Goal: Transaction & Acquisition: Obtain resource

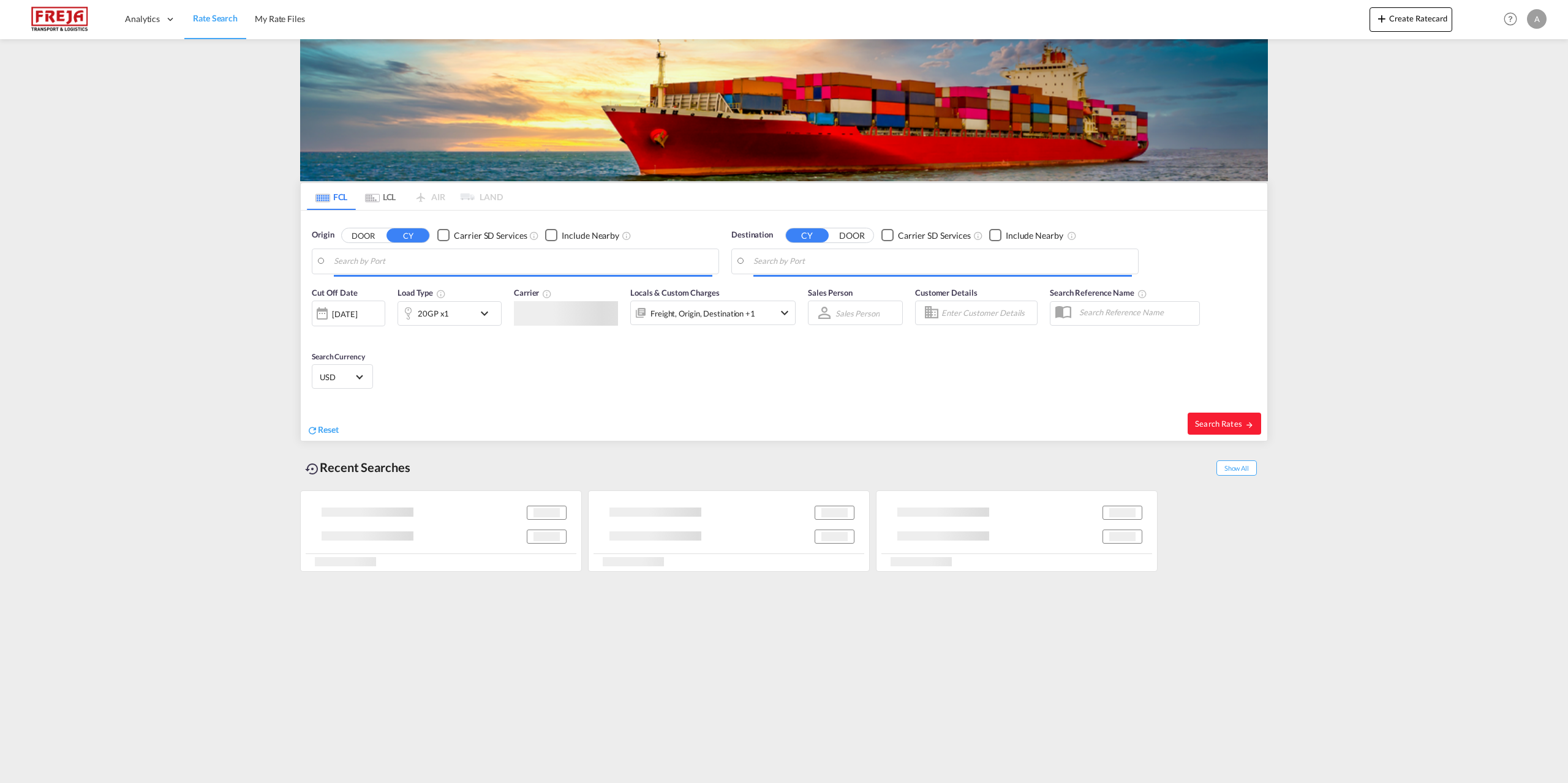
type input "[GEOGRAPHIC_DATA], DKFRC"
type input "[GEOGRAPHIC_DATA], SGSIN"
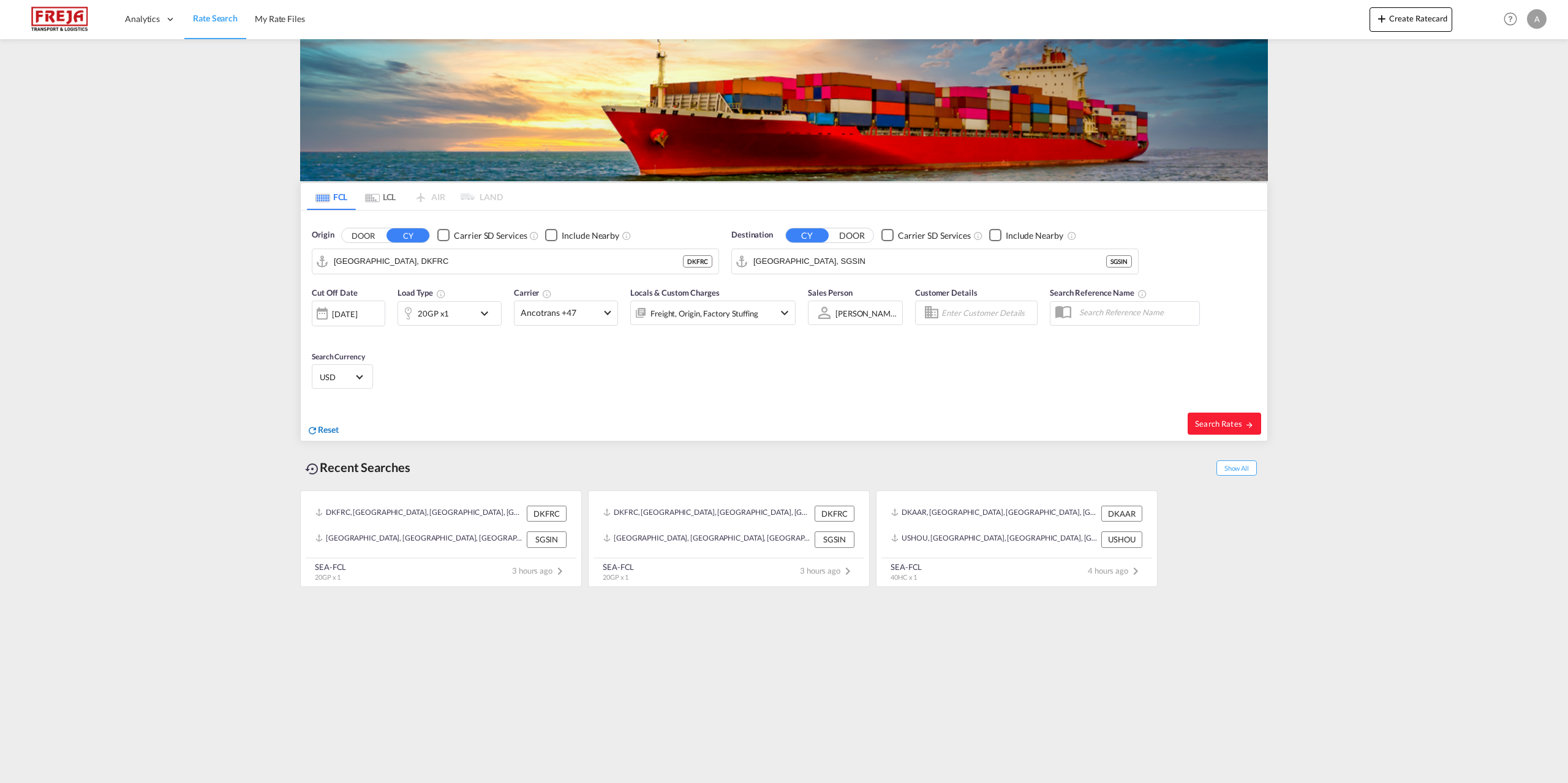
click at [334, 430] on span "Reset" at bounding box center [328, 430] width 21 height 11
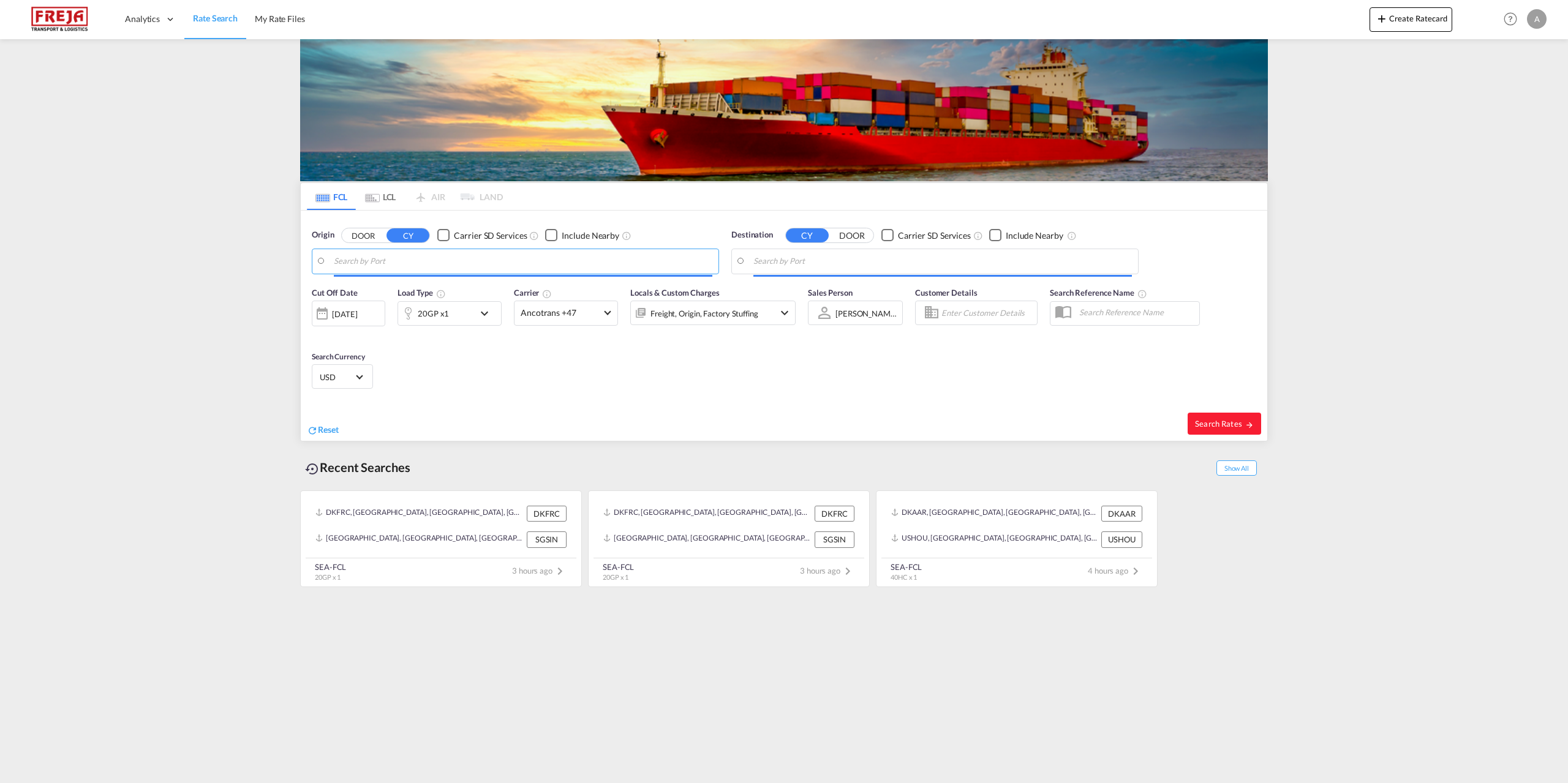
click at [407, 255] on body "Analytics Reports Dashboard Rate Search My Rate Files Analytics" at bounding box center [784, 392] width 1568 height 783
type input "G"
drag, startPoint x: 382, startPoint y: 290, endPoint x: 642, endPoint y: 287, distance: 260.0
click at [394, 288] on div "Fredericia [GEOGRAPHIC_DATA] DKFRC" at bounding box center [429, 295] width 233 height 37
type input "[GEOGRAPHIC_DATA], DKFRC"
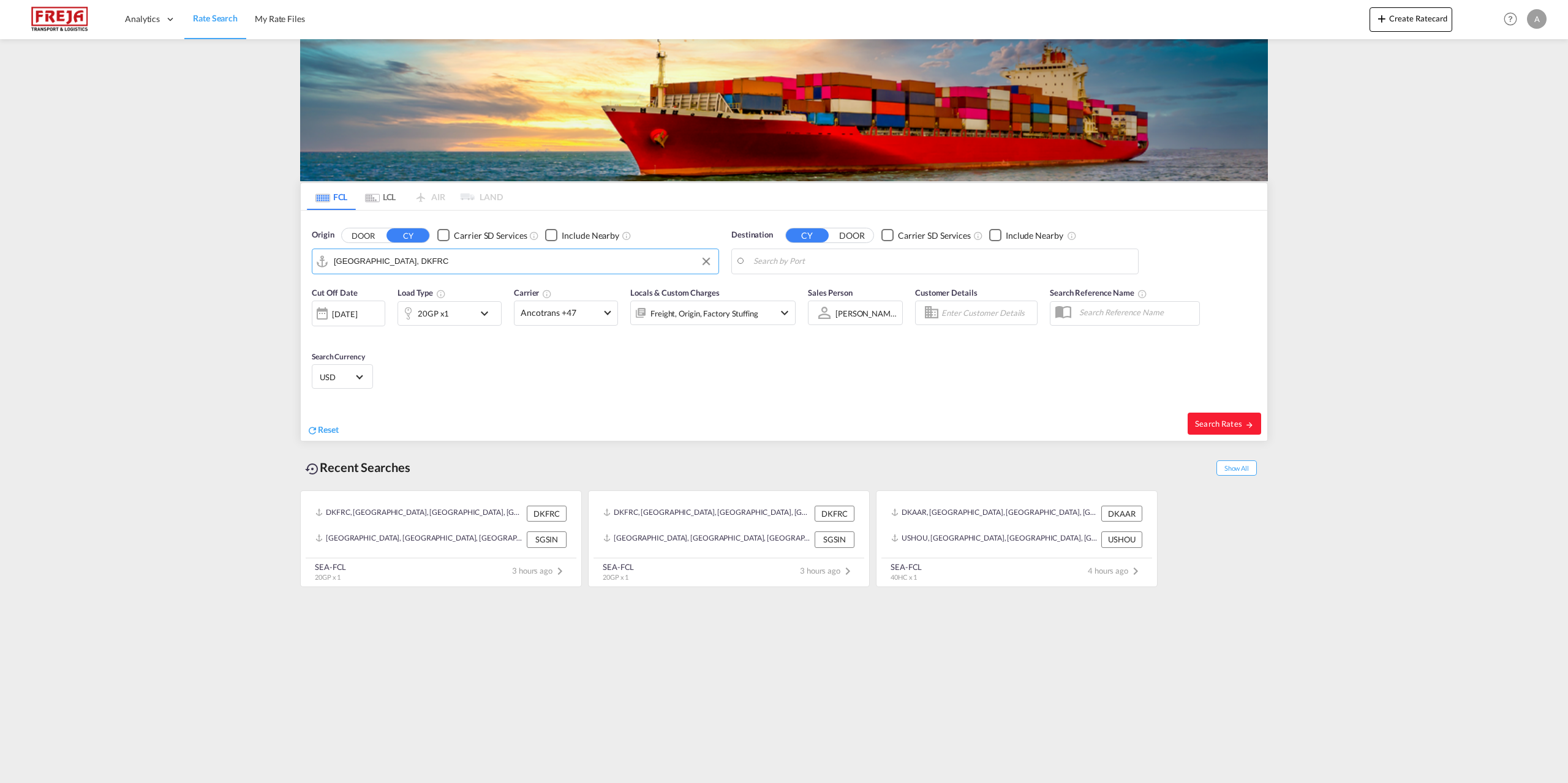
click at [826, 261] on body "Analytics Reports Dashboard Rate Search My Rate Files Analytics" at bounding box center [784, 392] width 1568 height 783
click at [813, 286] on div "Callao [GEOGRAPHIC_DATA] PECLL" at bounding box center [848, 295] width 233 height 37
type input "Callao, PECLL"
click at [611, 316] on md-select-value "Ancotrans +47" at bounding box center [566, 313] width 103 height 24
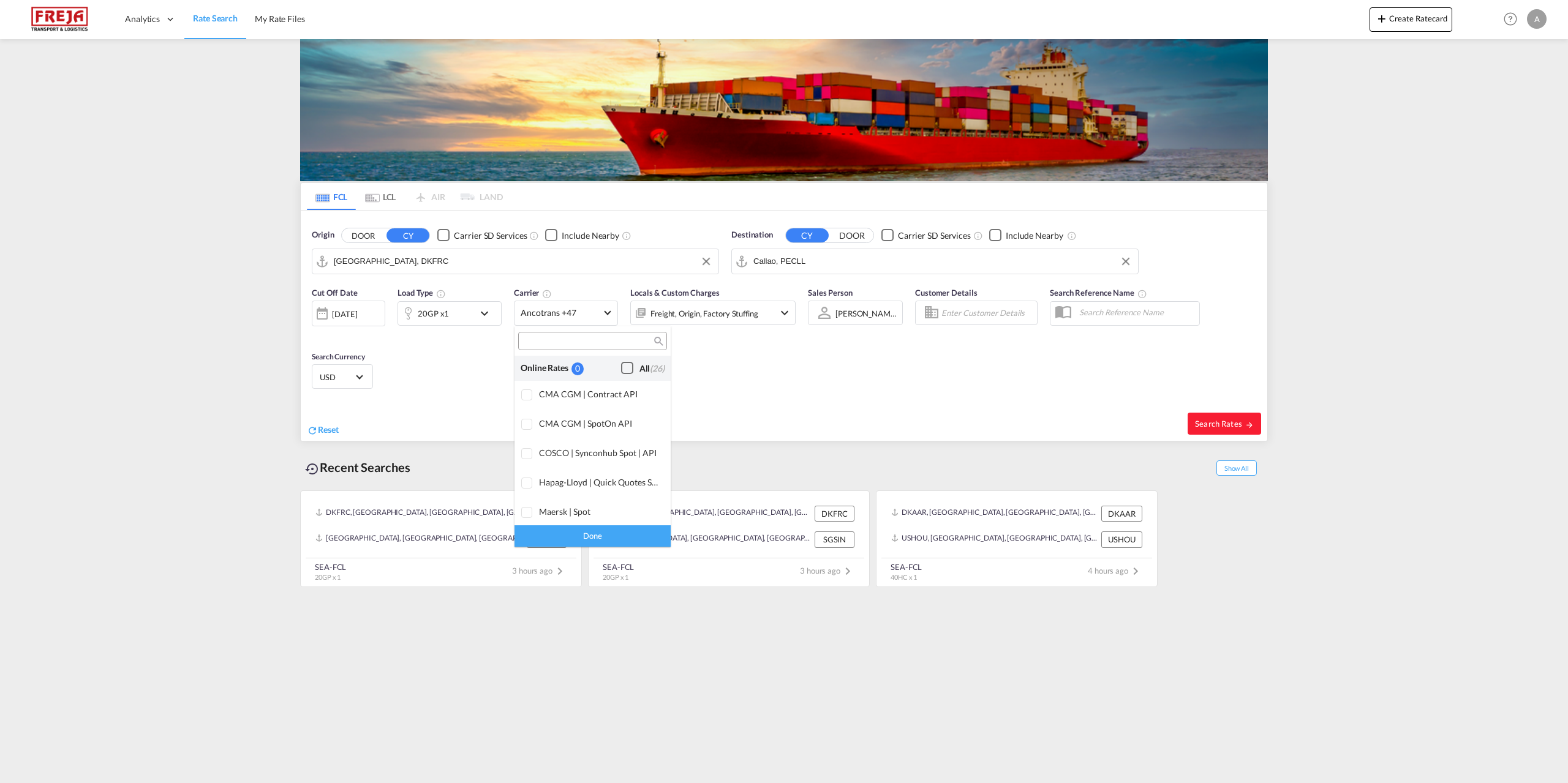
click at [621, 369] on div "Checkbox No Ink" at bounding box center [627, 368] width 12 height 12
click at [791, 315] on md-backdrop at bounding box center [784, 392] width 1568 height 783
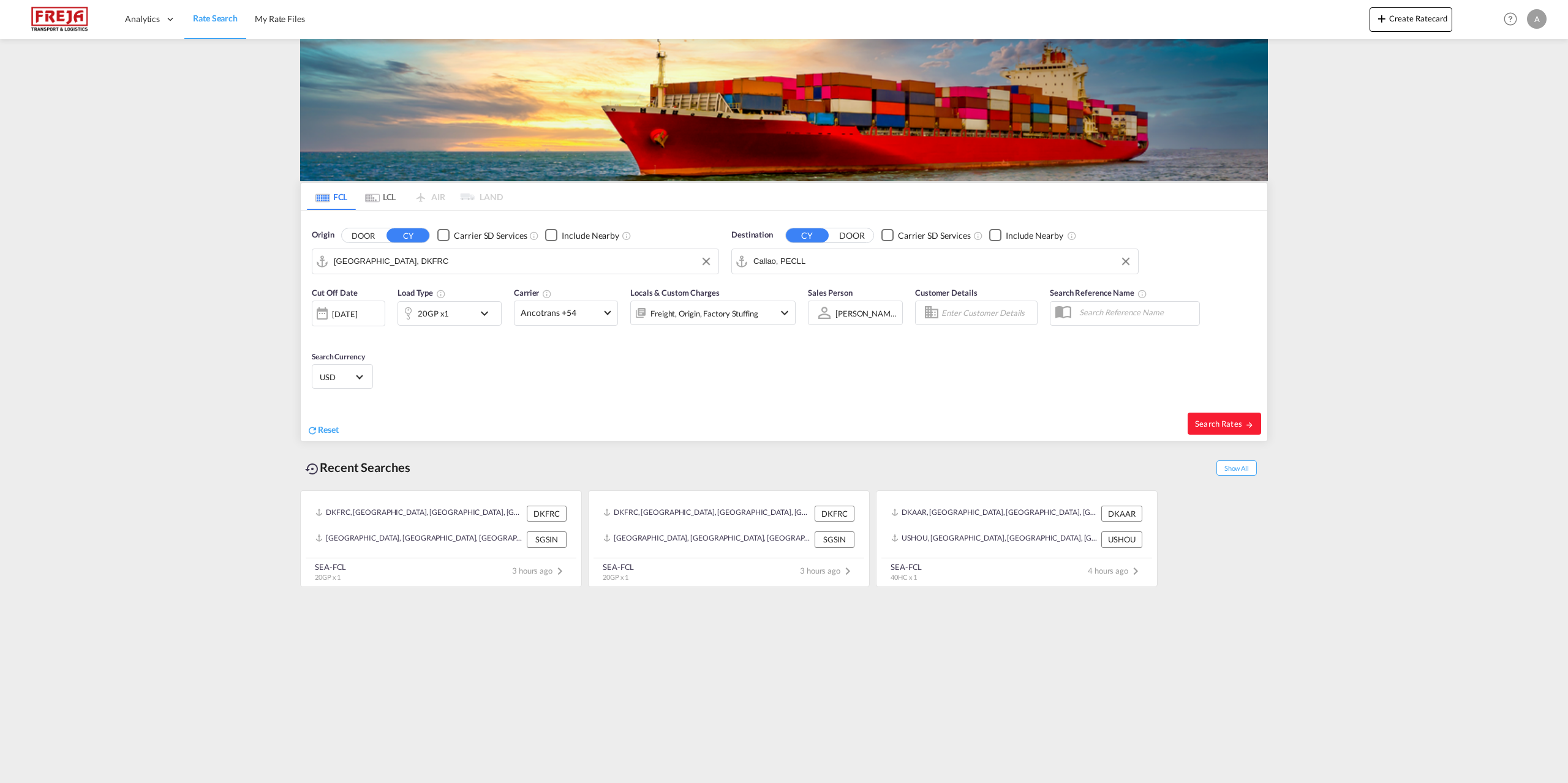
click at [785, 309] on md-icon "icon-chevron-down" at bounding box center [785, 313] width 15 height 15
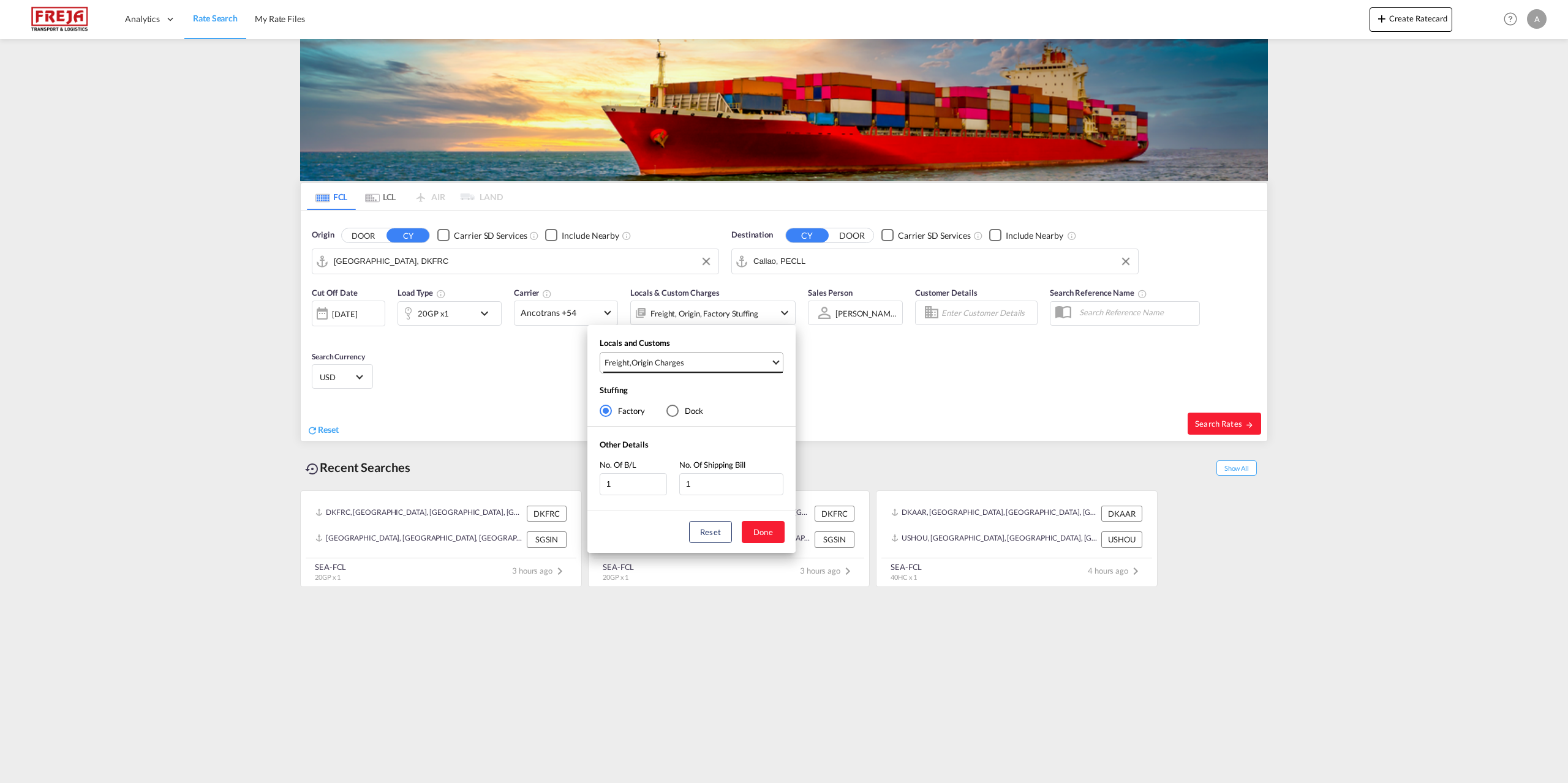
click at [782, 366] on md-select-value "Freight , Origin Charges" at bounding box center [693, 363] width 179 height 20
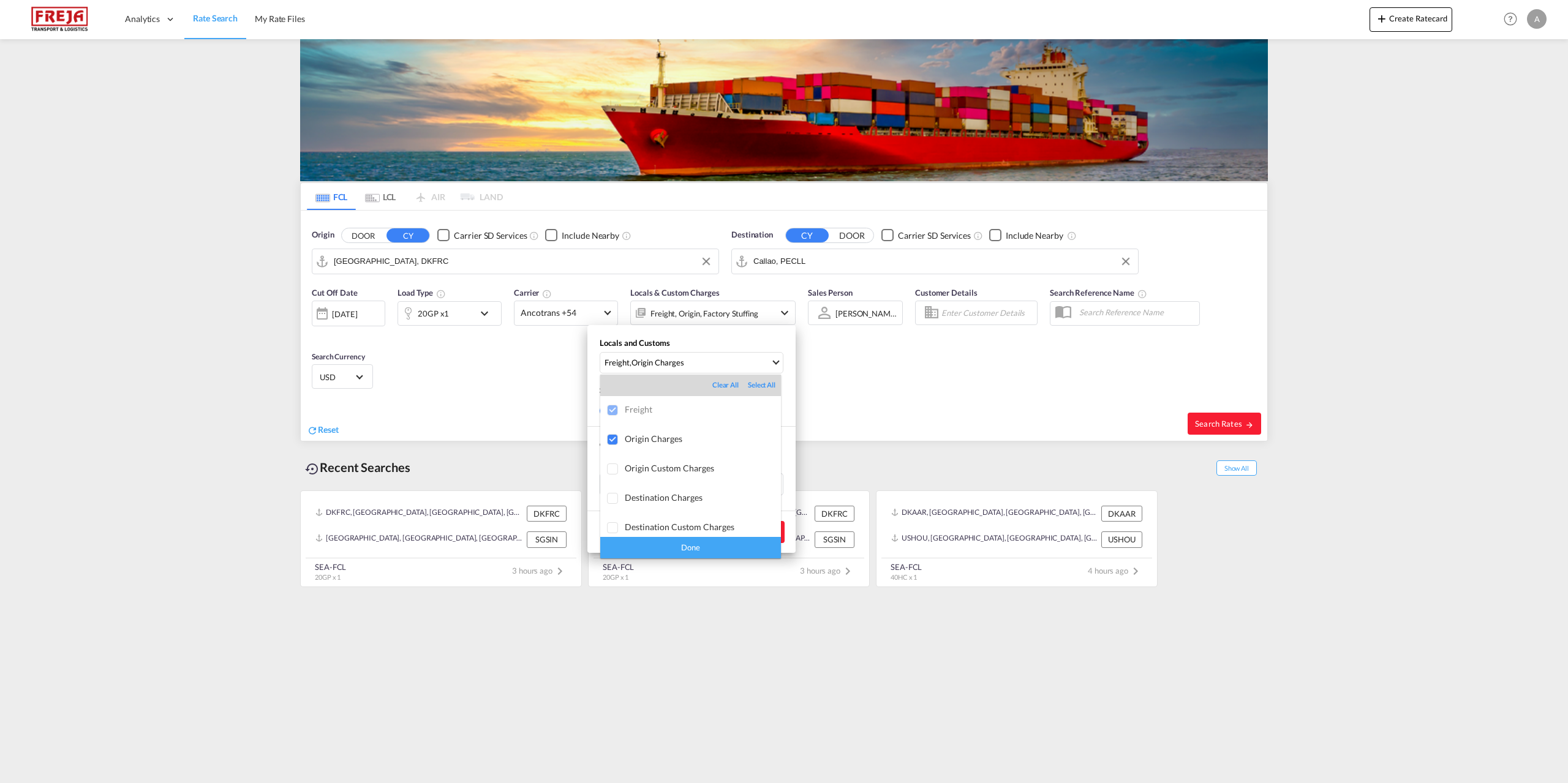
click at [719, 548] on div "Done" at bounding box center [690, 548] width 181 height 21
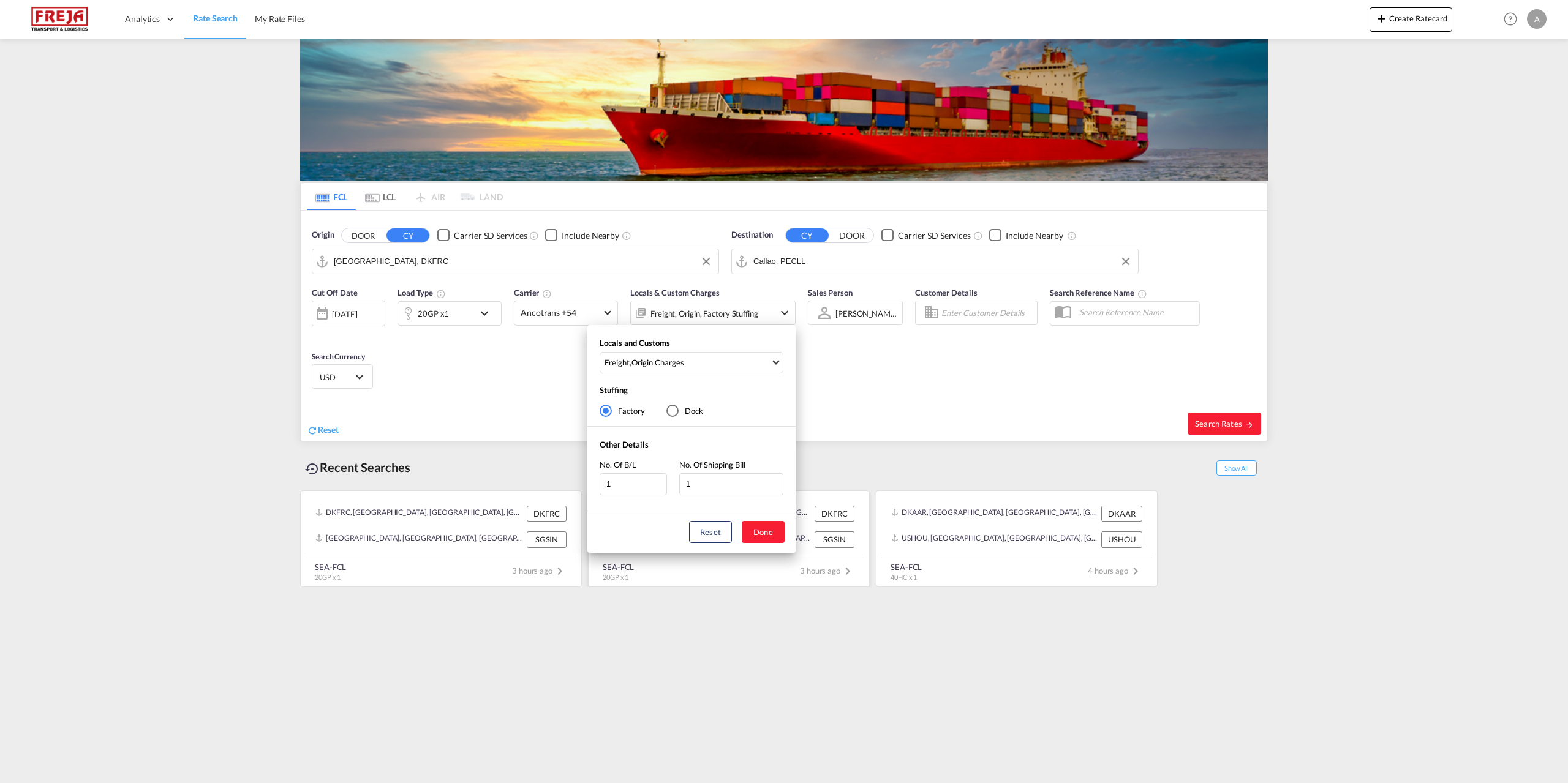
drag, startPoint x: 773, startPoint y: 538, endPoint x: 775, endPoint y: 531, distance: 7.3
click at [773, 538] on button "Done" at bounding box center [763, 532] width 43 height 22
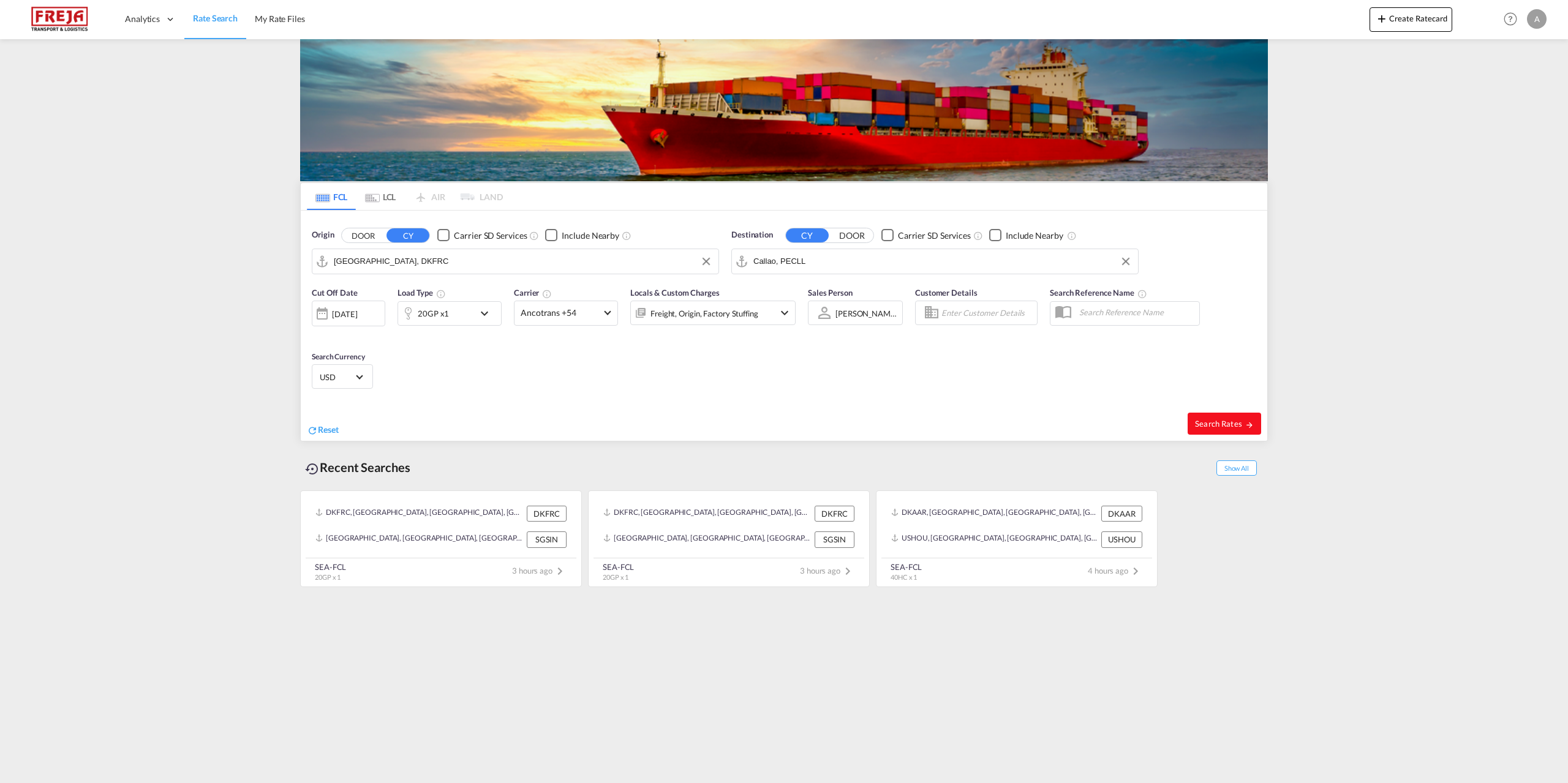
click at [1214, 419] on span "Search Rates" at bounding box center [1224, 424] width 59 height 10
type input "DKFRC to PECLL / [DATE]"
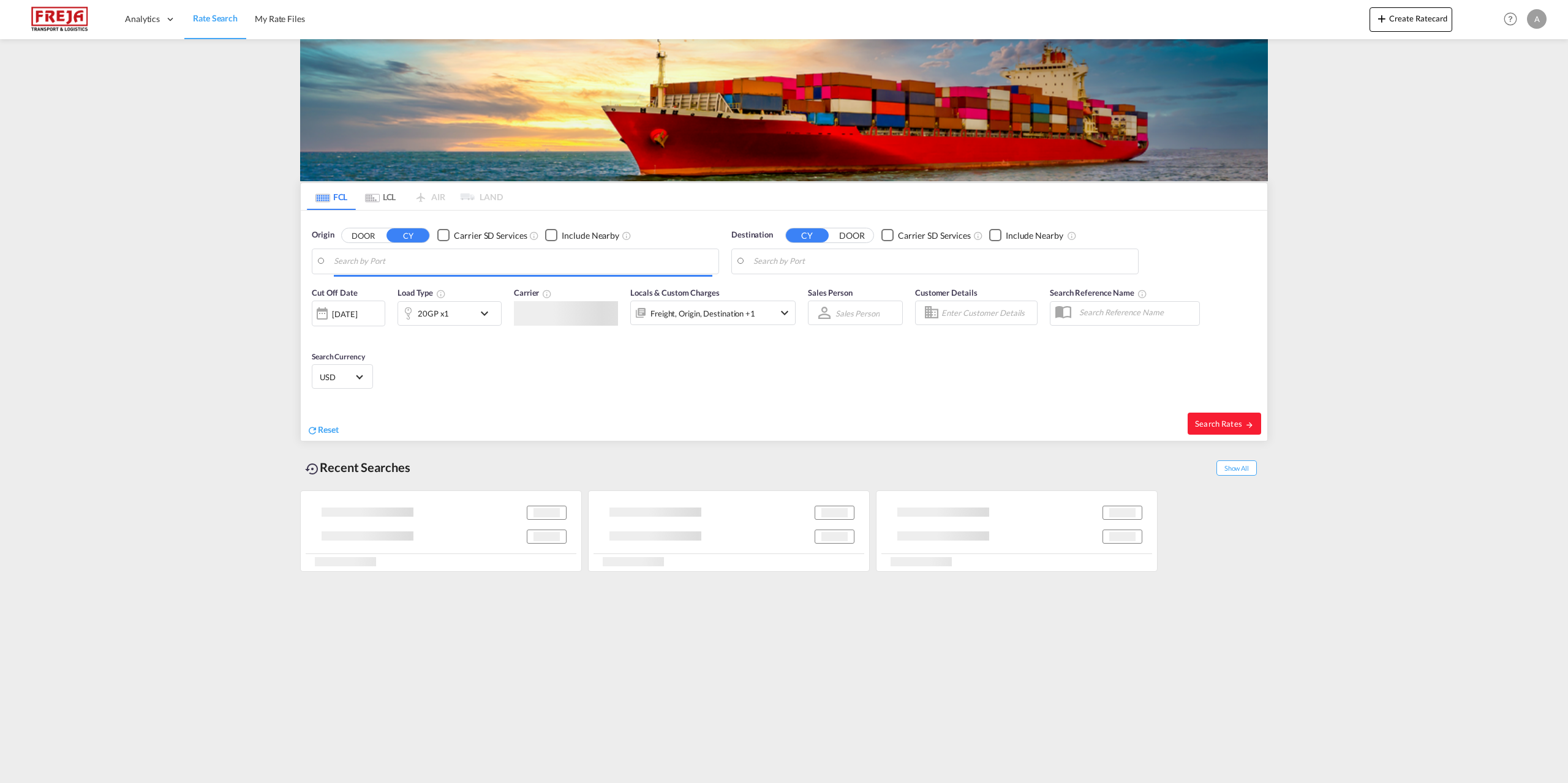
type input "[GEOGRAPHIC_DATA], DKFRC"
type input "Callao, PECLL"
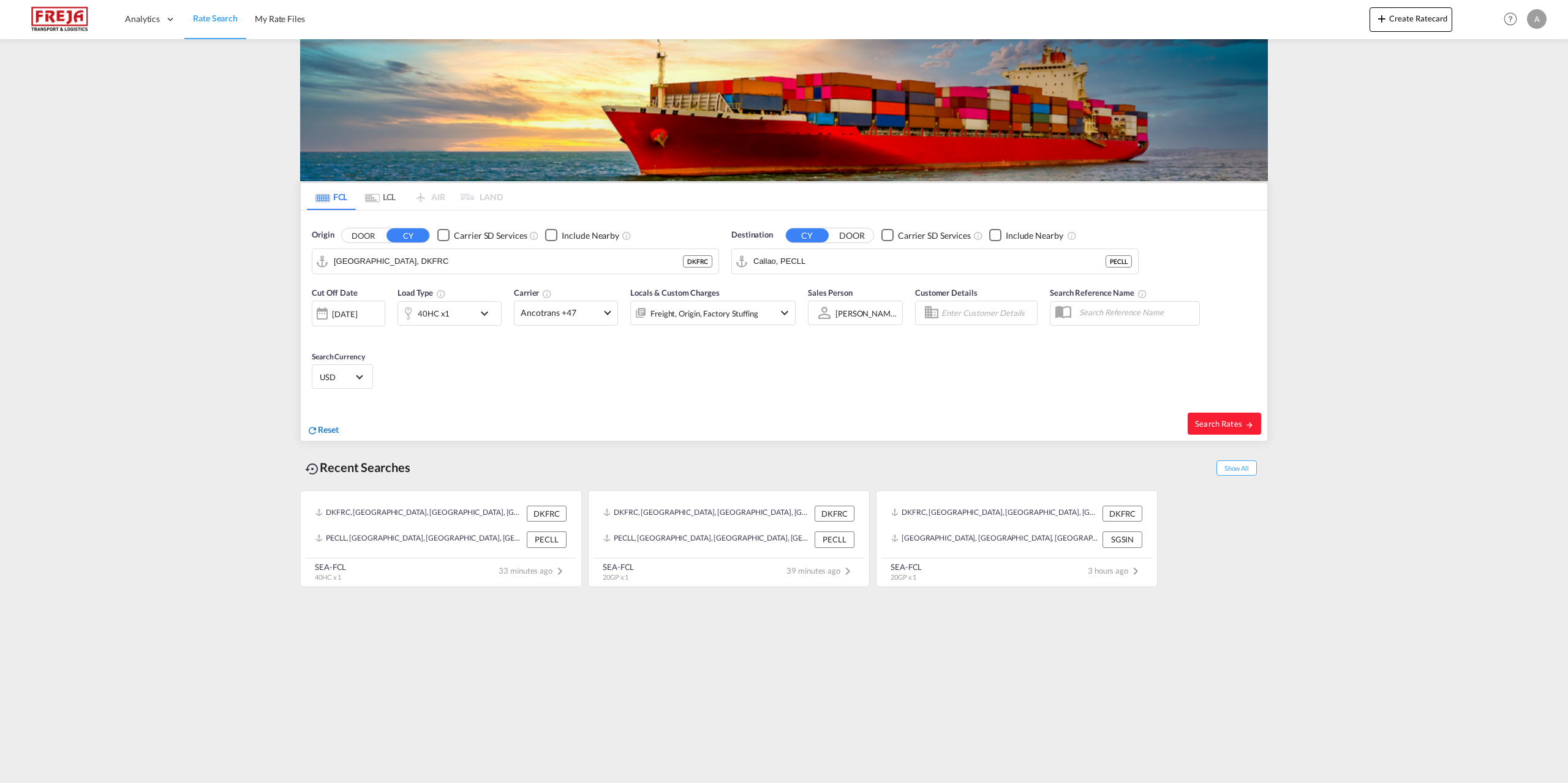
click at [331, 433] on span "Reset" at bounding box center [328, 430] width 21 height 11
click at [467, 262] on body "Analytics Reports Dashboard Rate Search My Rate Files Analytics" at bounding box center [784, 392] width 1568 height 783
click at [447, 283] on div "Hamburg Germany DEHAM" at bounding box center [429, 295] width 233 height 37
type input "Hamburg, DEHAM"
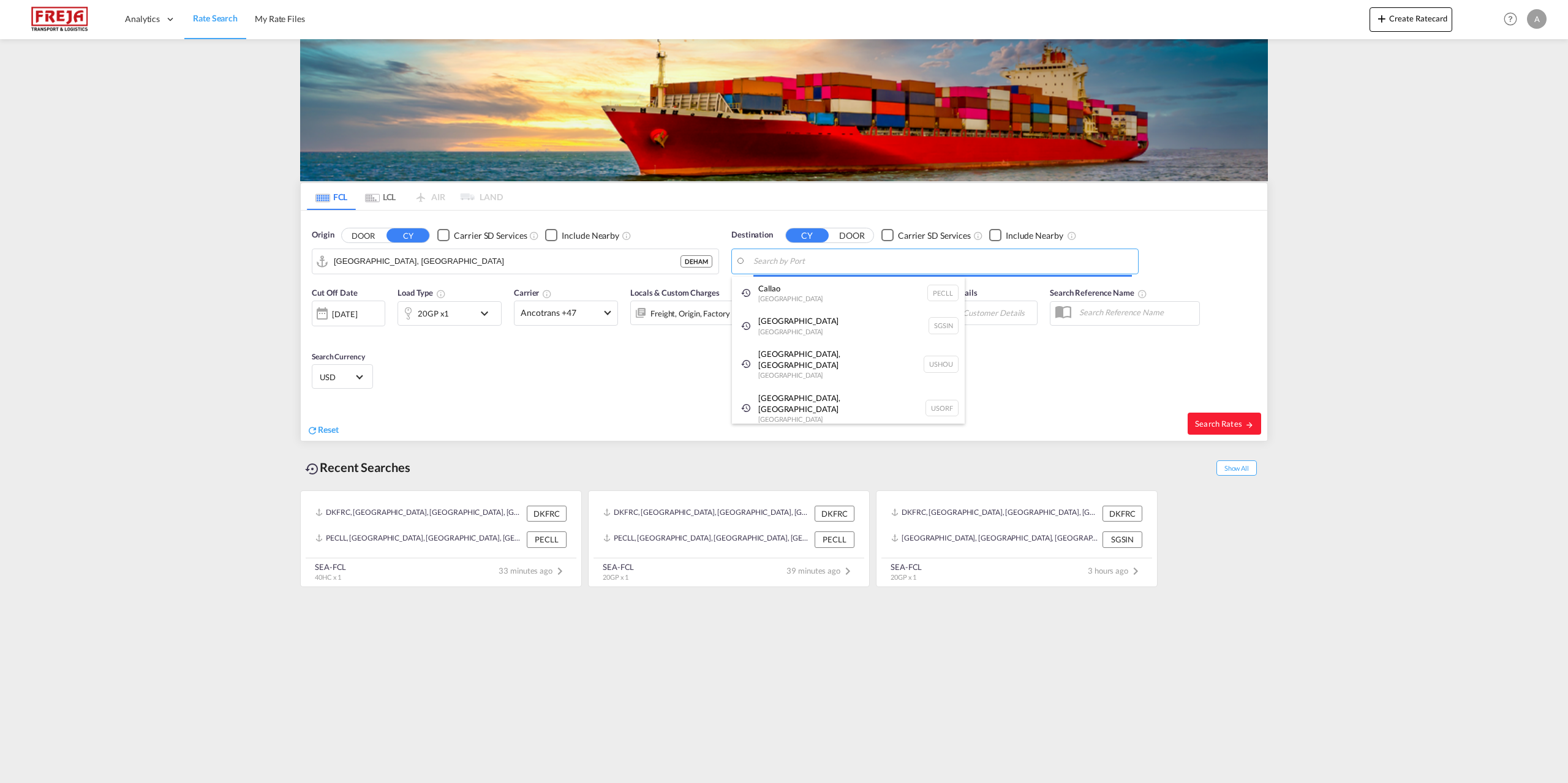
click at [801, 263] on body "Analytics Reports Dashboard Rate Search My Rate Files Analytics" at bounding box center [784, 392] width 1568 height 783
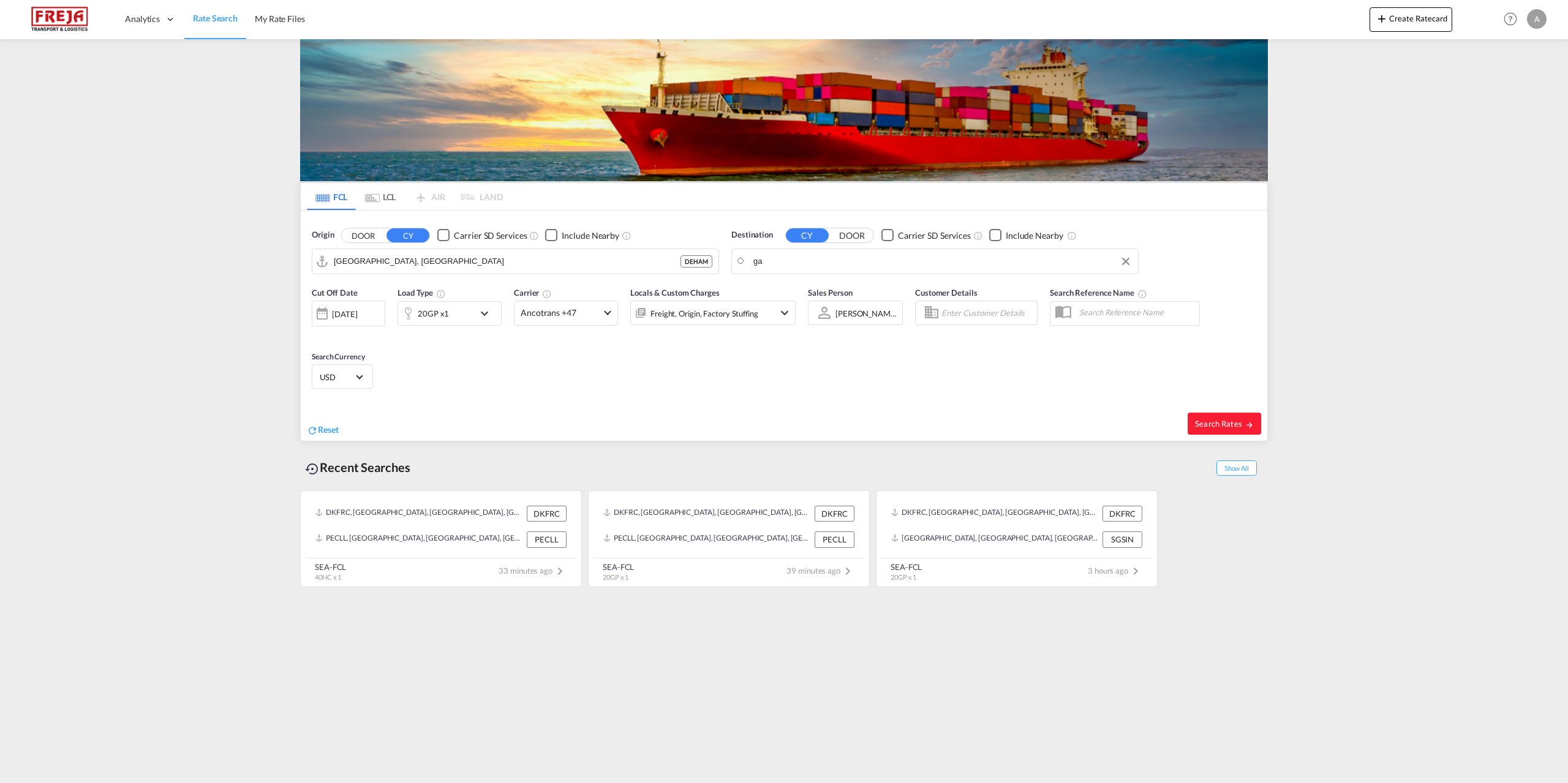
click at [818, 264] on body "Analytics Reports Dashboard Rate Search My Rate Files Analytics" at bounding box center [784, 392] width 1568 height 783
click at [809, 288] on div "Guayaquil Ecuador ECGYE" at bounding box center [848, 295] width 233 height 37
type input "Guayaquil, ECGYE"
click at [487, 315] on md-icon "icon-chevron-down" at bounding box center [487, 313] width 21 height 15
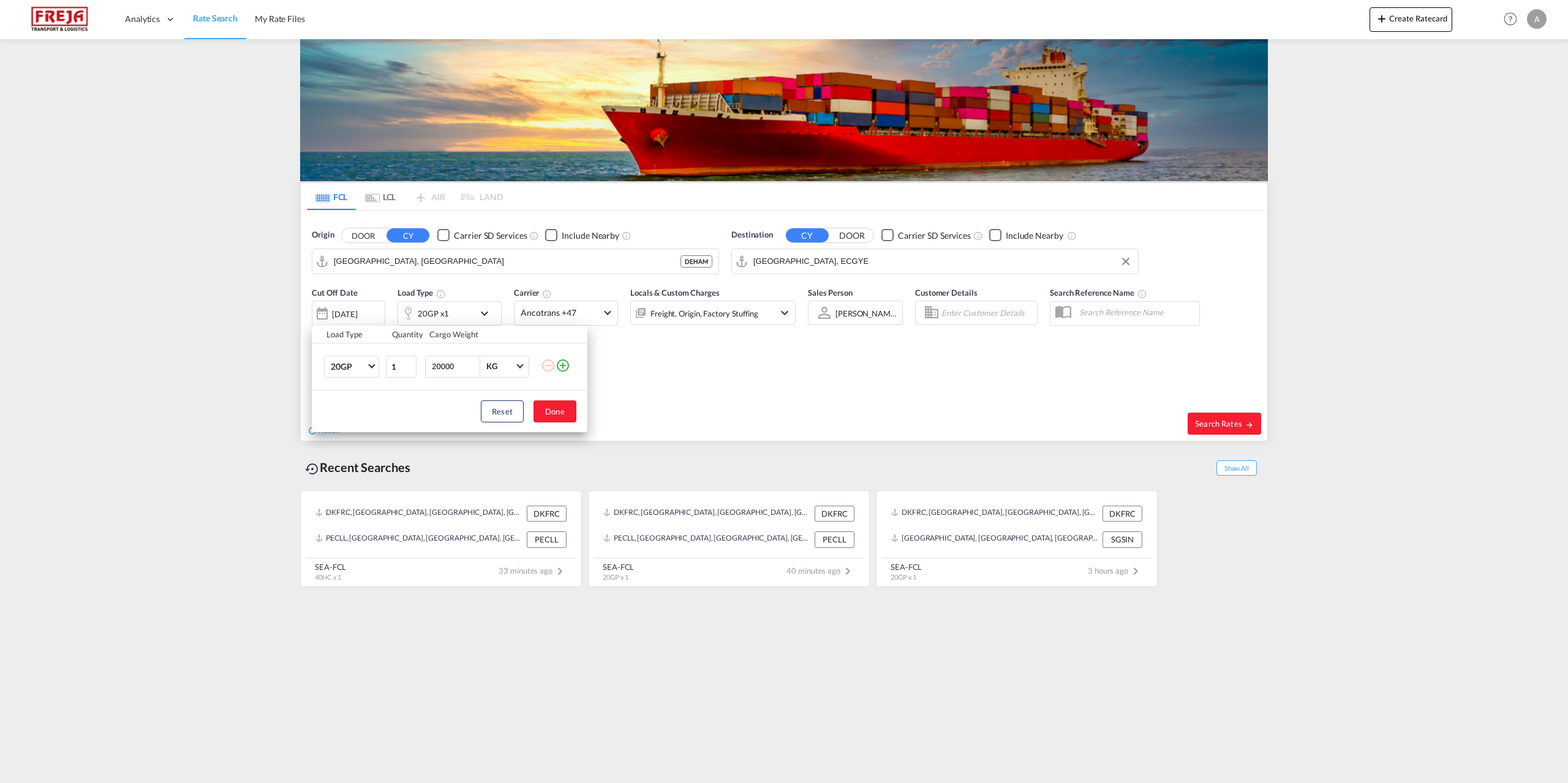
click at [565, 367] on md-icon "icon-plus-circle-outline" at bounding box center [563, 366] width 15 height 15
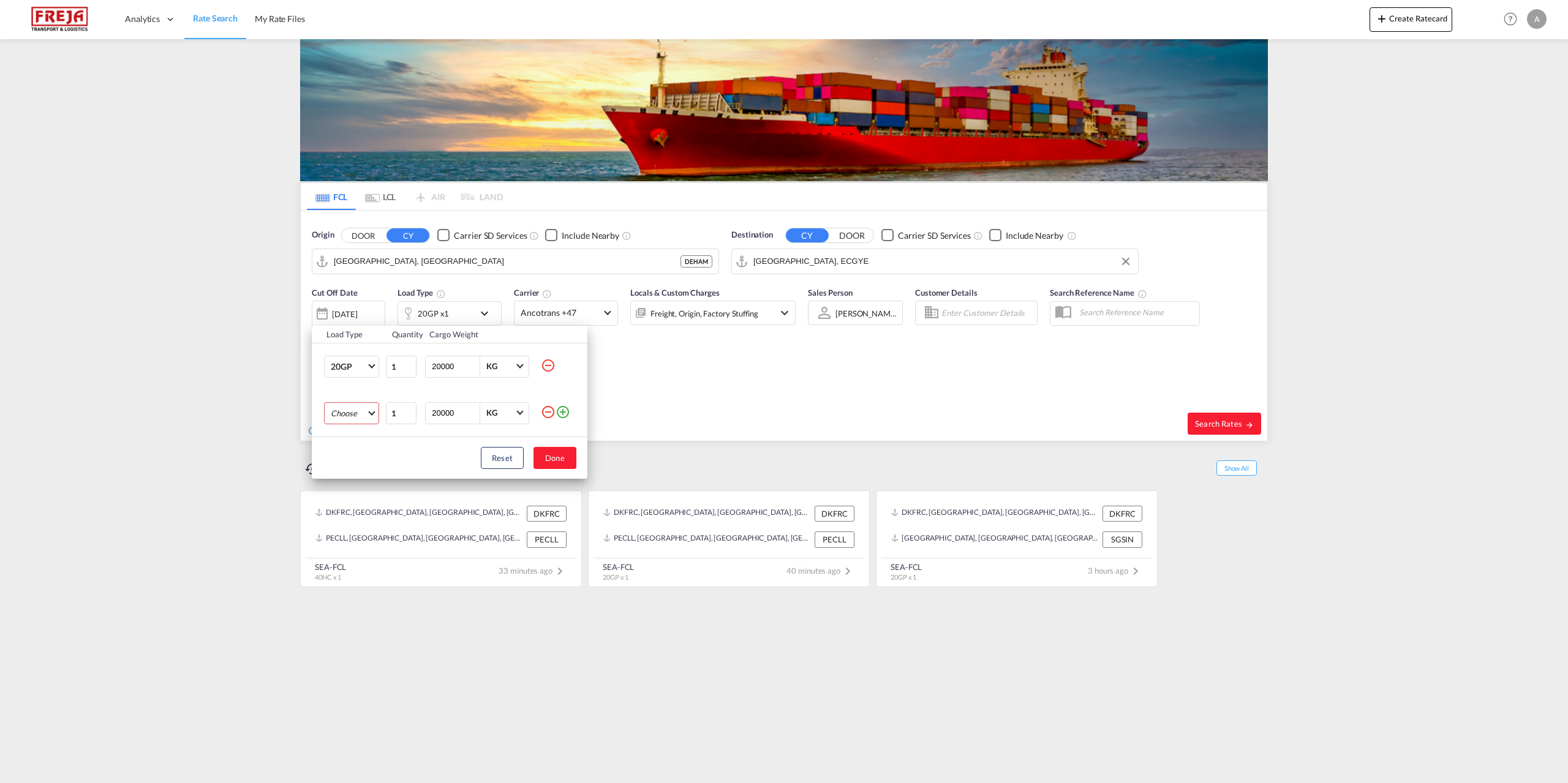
click at [369, 412] on md-select "Choose 20GP 40GP 40HC 45HC 20RE 40RE 40HR 20OT 40OT 20FR 40FR 40NR 20NR 45S 20T…" at bounding box center [352, 413] width 55 height 22
click at [359, 473] on md-option "40HC" at bounding box center [362, 472] width 83 height 29
click at [560, 454] on button "Done" at bounding box center [555, 458] width 43 height 22
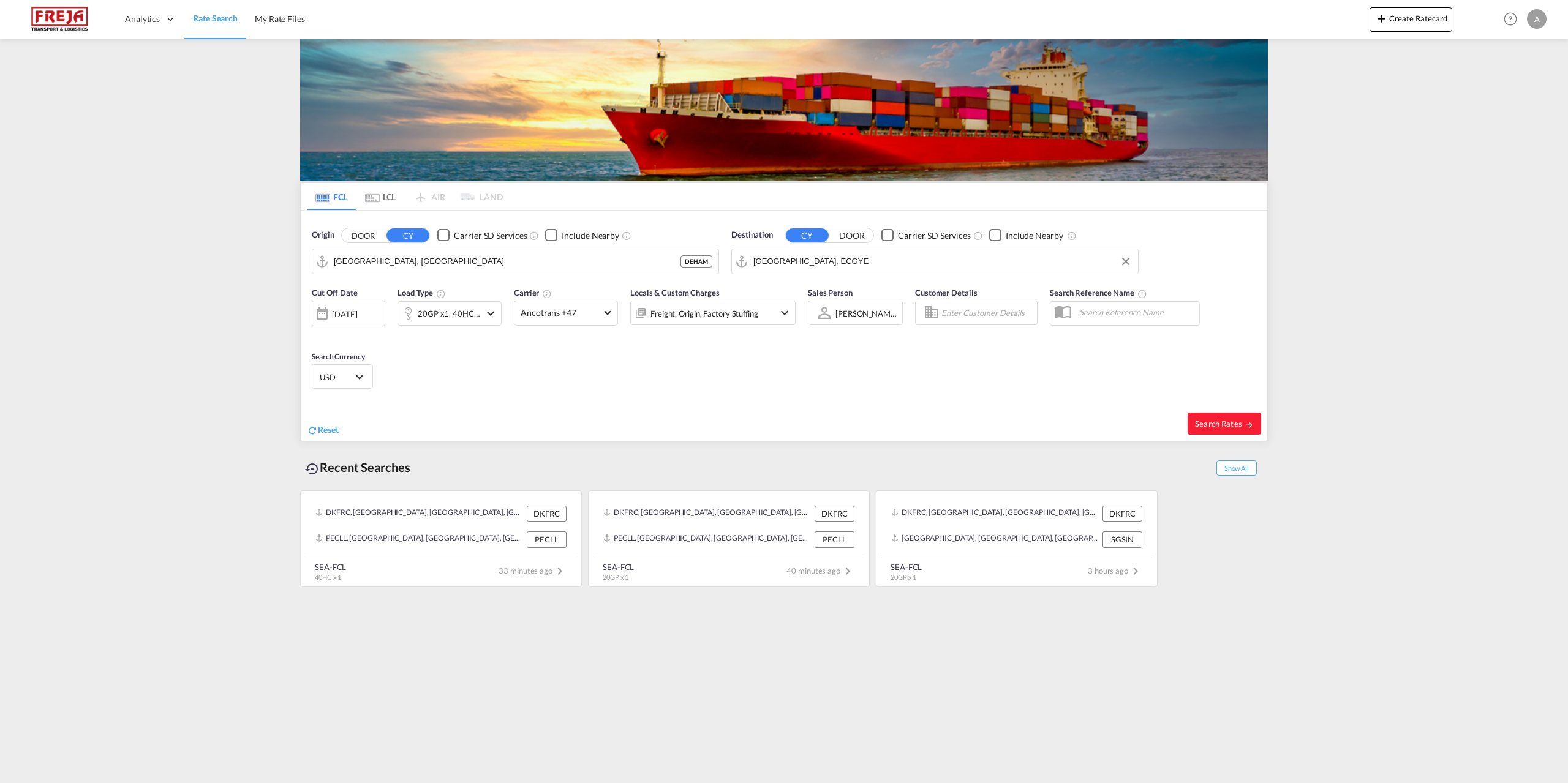
click at [365, 382] on md-select-value "USD" at bounding box center [342, 376] width 47 height 17
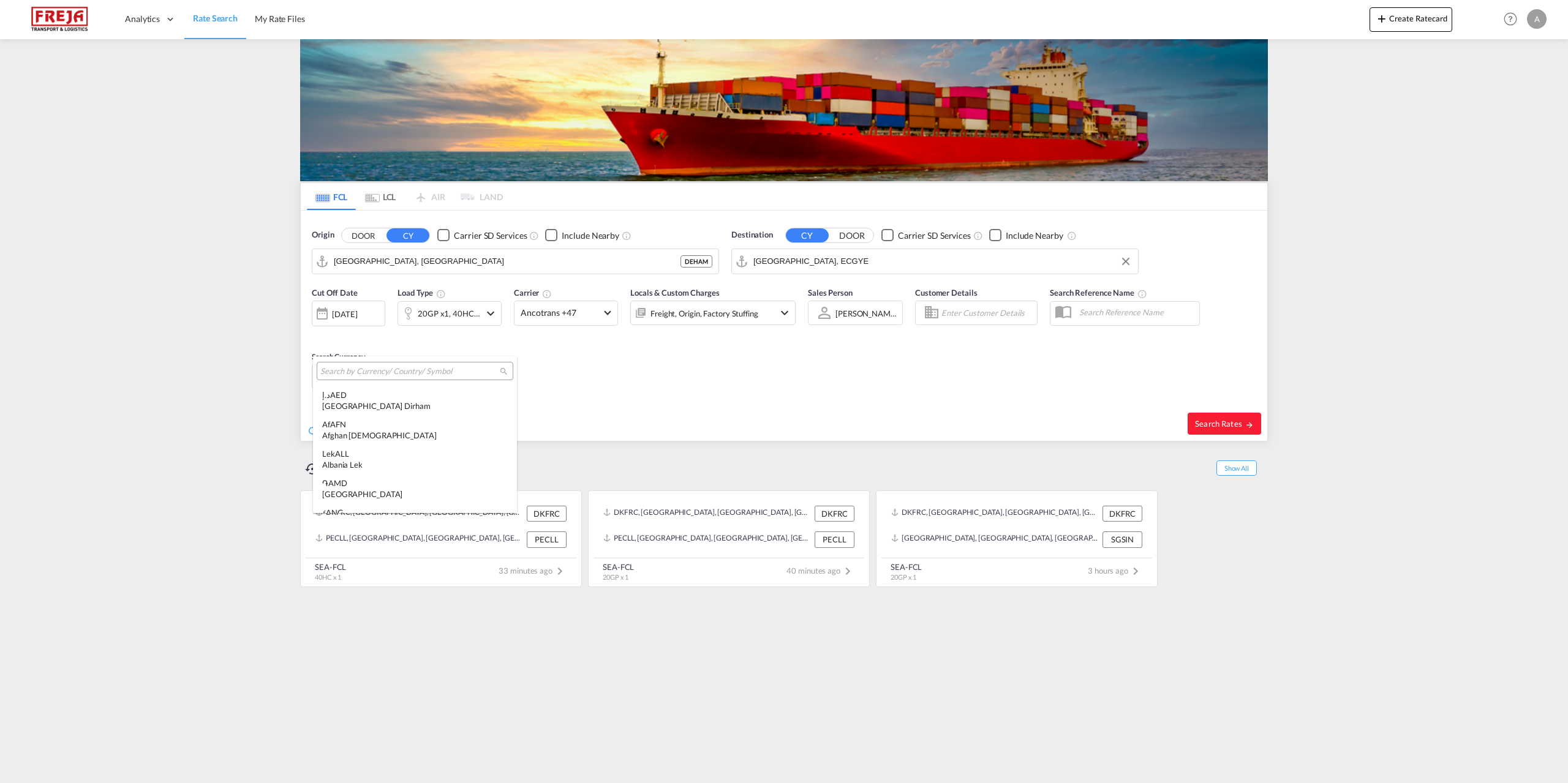
scroll to position [4227, 0]
type md-option "USD"
click at [331, 505] on div "Euro" at bounding box center [415, 504] width 186 height 11
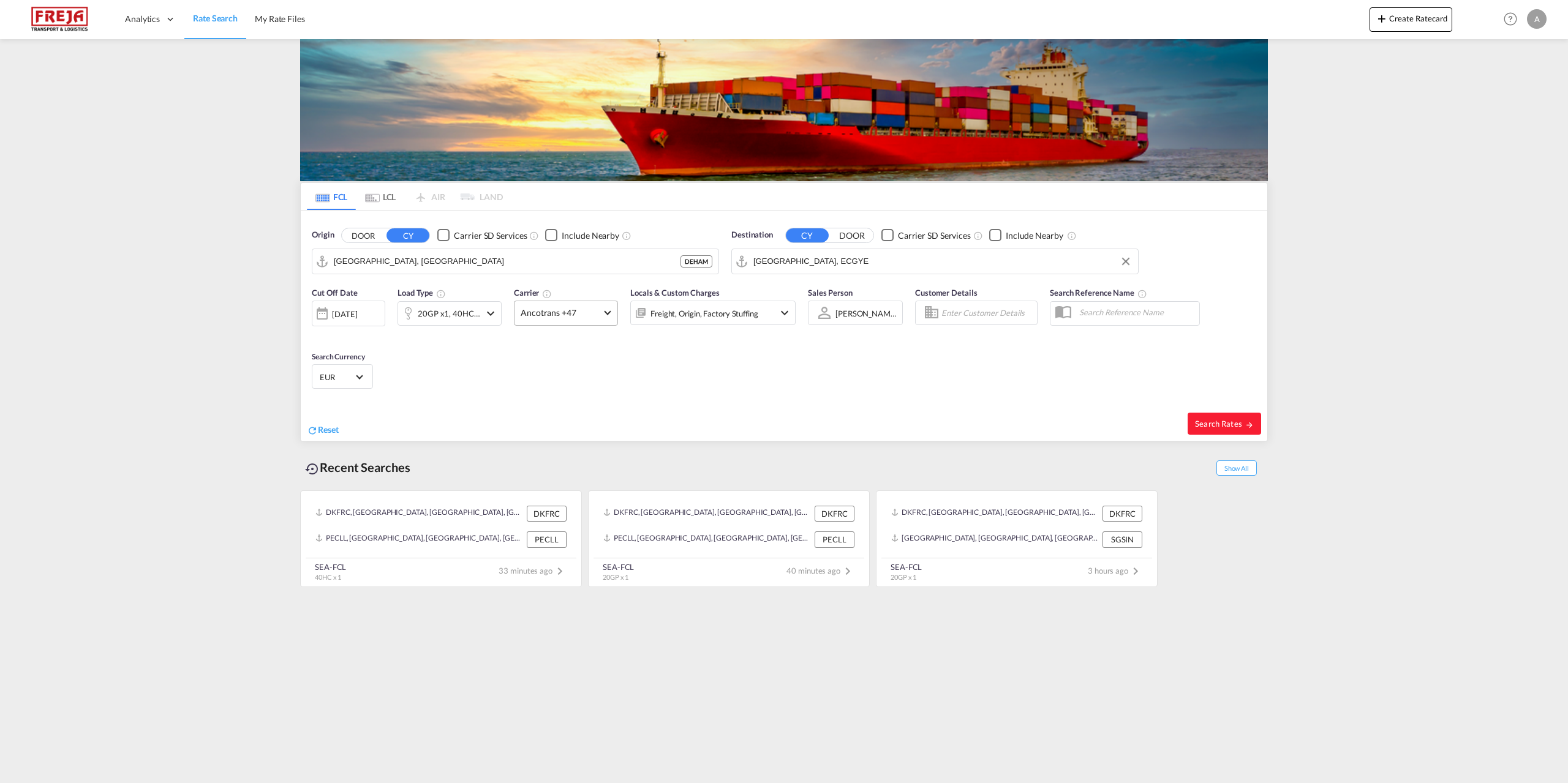
click at [609, 313] on span at bounding box center [607, 311] width 7 height 7
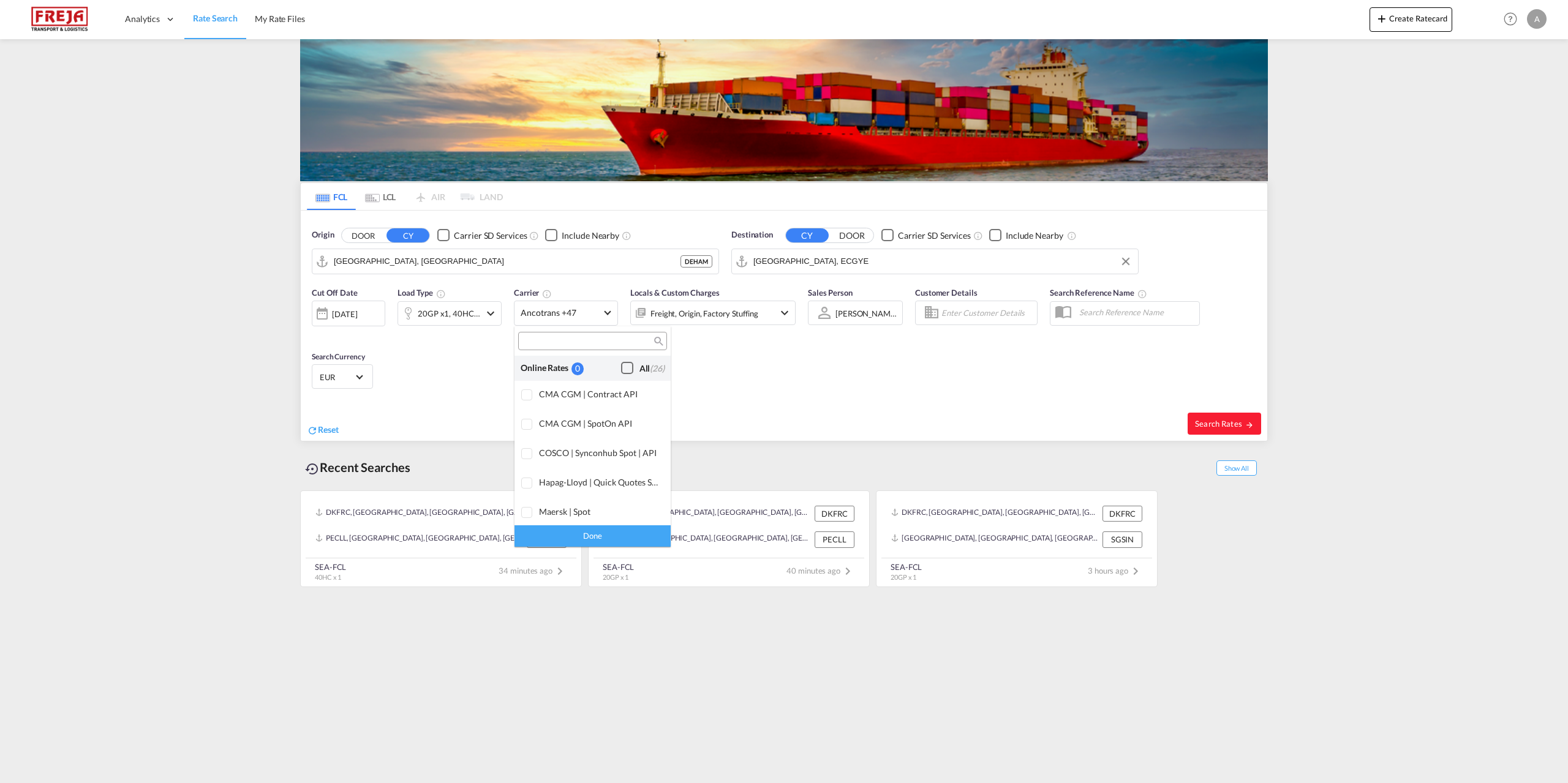
click at [621, 366] on div "Checkbox No Ink" at bounding box center [627, 368] width 12 height 12
click at [562, 534] on div "Done" at bounding box center [593, 536] width 156 height 21
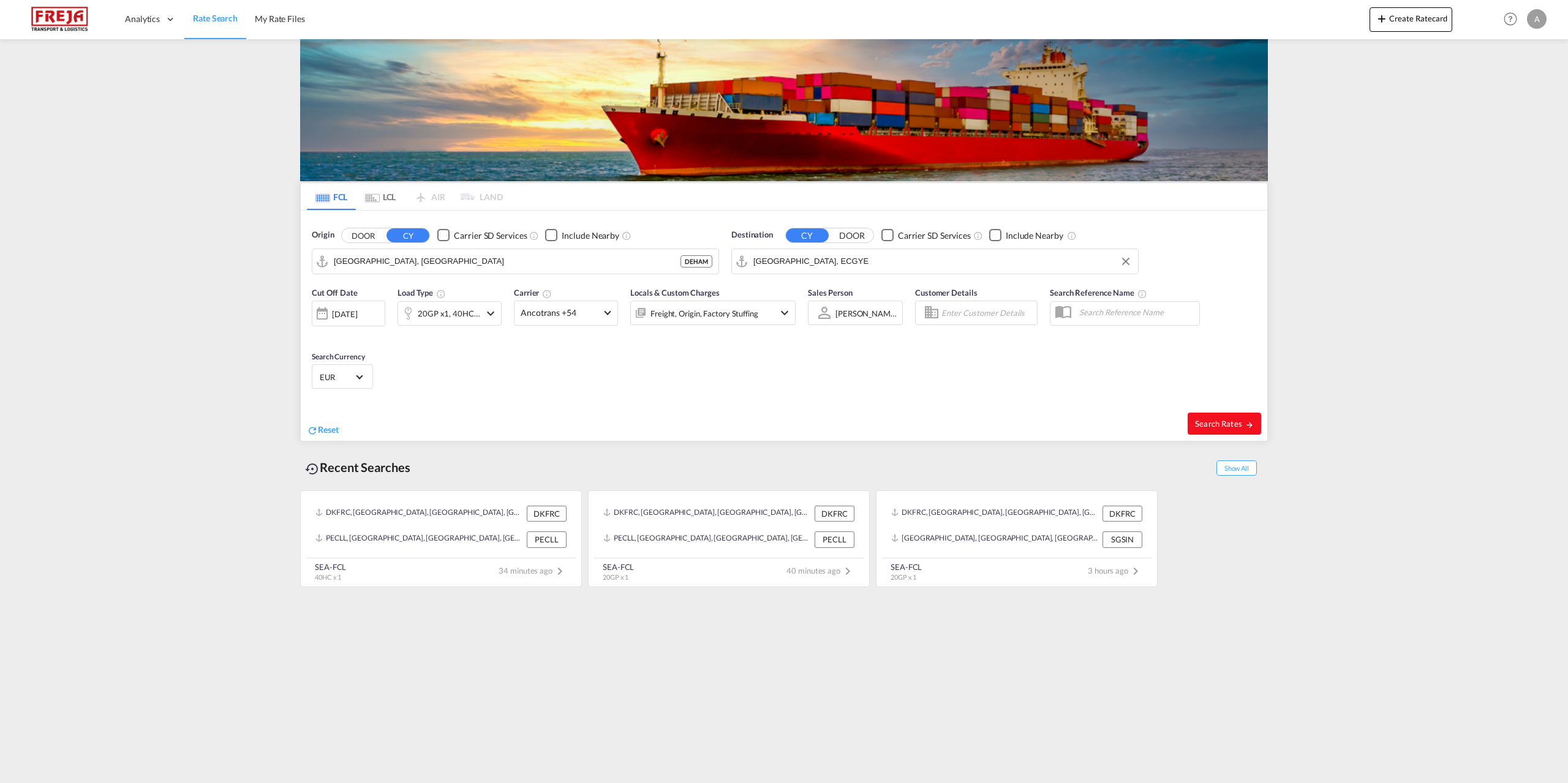
click at [1229, 420] on span "Search Rates" at bounding box center [1224, 424] width 59 height 10
type input "DEHAM to ECGYE / 6 Oct 2025"
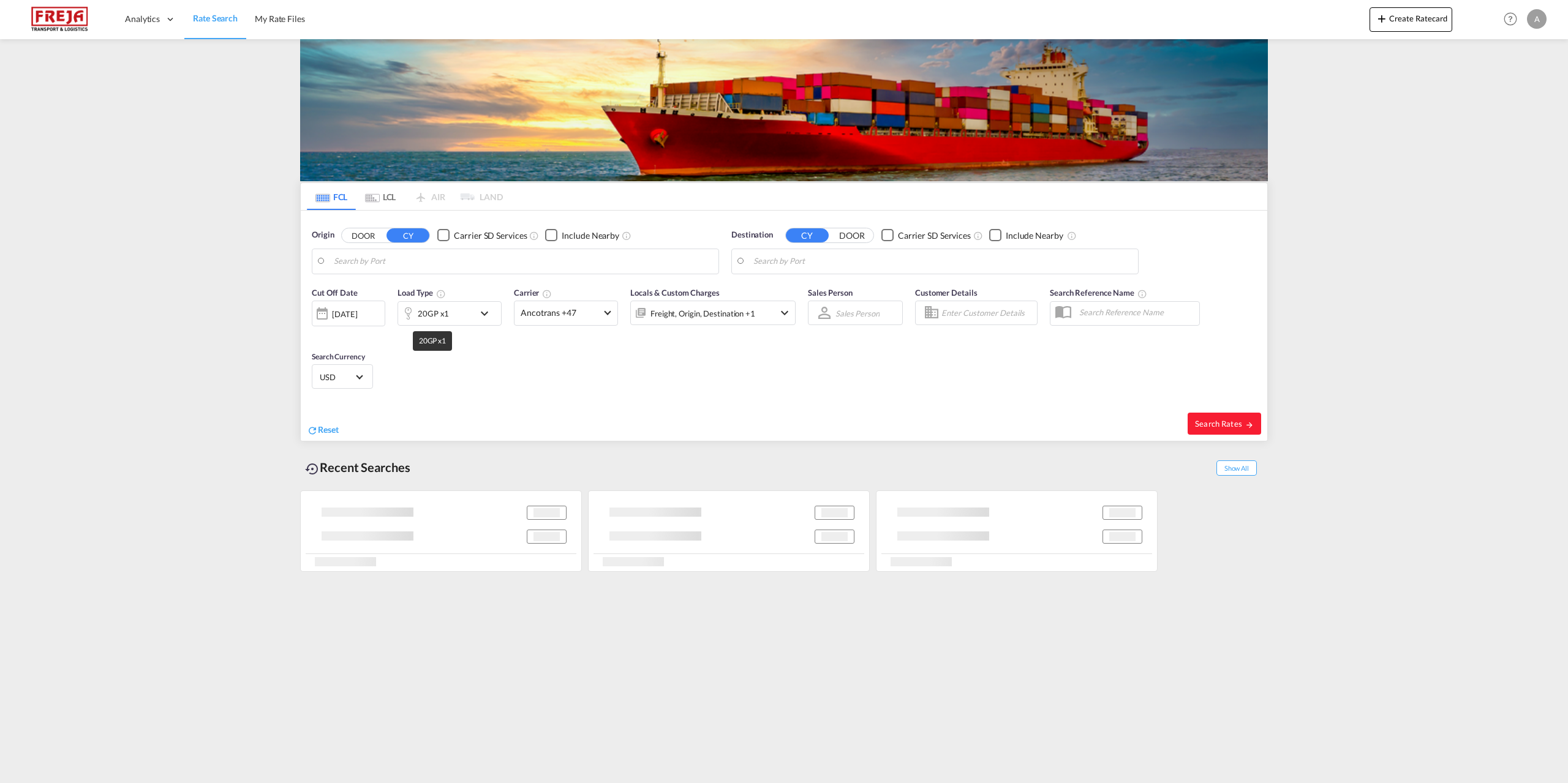
type input "Hamburg, DEHAM"
type input "Guayaquil, ECGYE"
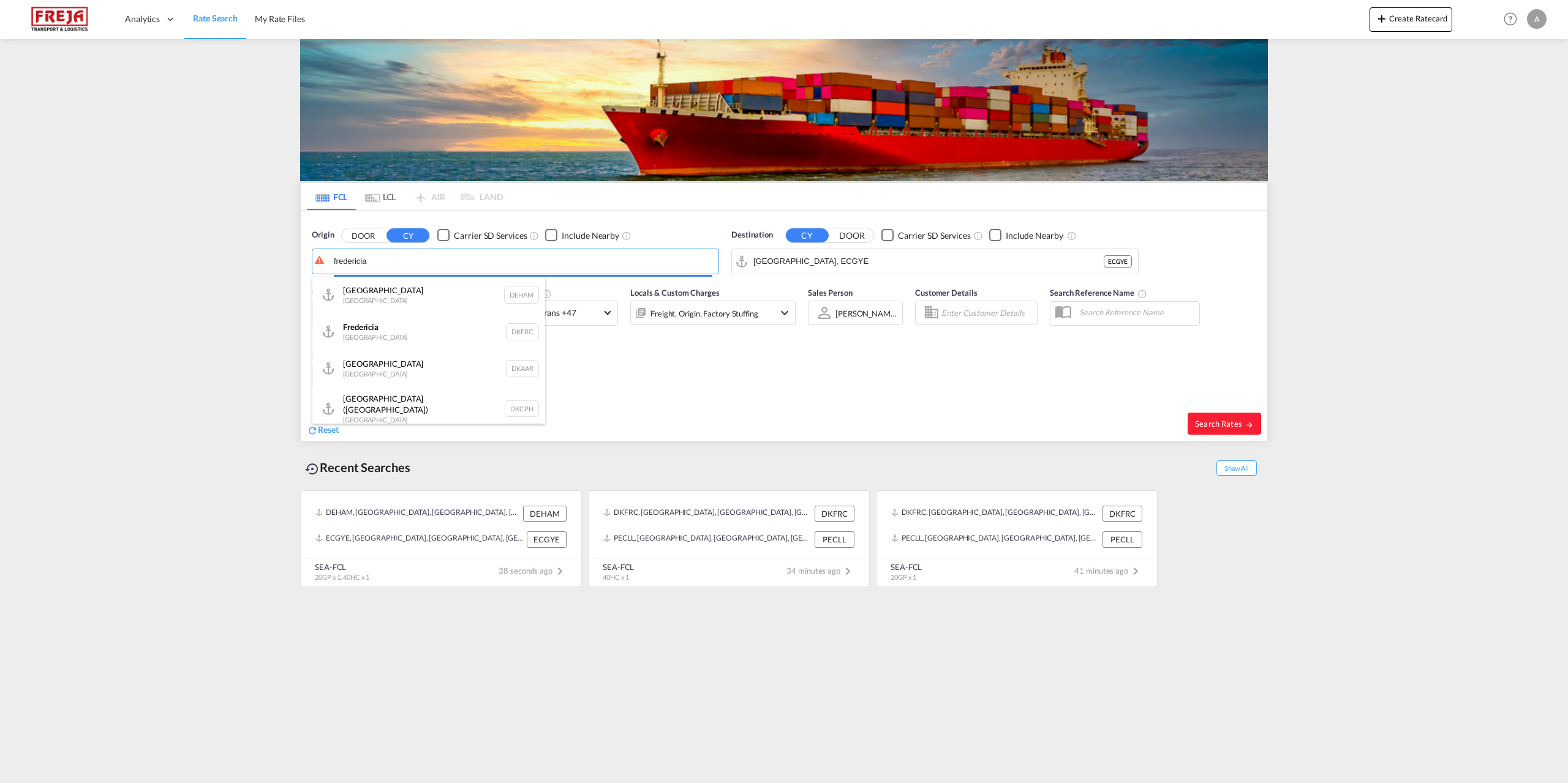
type input "fredericia"
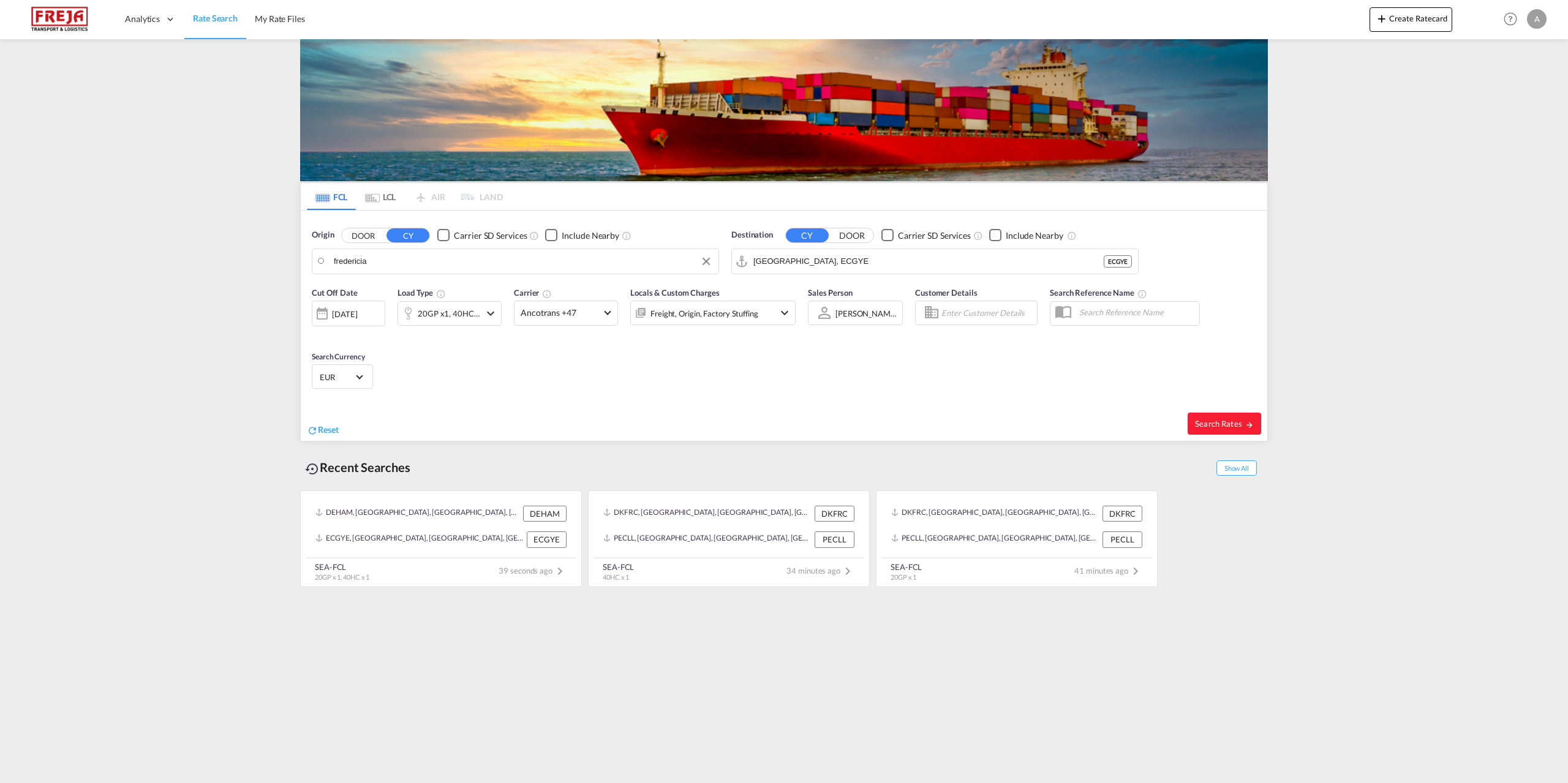
click at [402, 266] on body "Analytics Reports Dashboard Rate Search My Rate Files Analytics" at bounding box center [784, 392] width 1568 height 783
click at [363, 302] on div "Fredericia [GEOGRAPHIC_DATA] DKFRC" at bounding box center [429, 295] width 233 height 37
type input "[GEOGRAPHIC_DATA], DKFRC"
click at [1209, 413] on button "Search Rates" at bounding box center [1224, 423] width 74 height 22
type input "DKFRC to ECGYE / 6 Oct 2025"
